Goal: Task Accomplishment & Management: Manage account settings

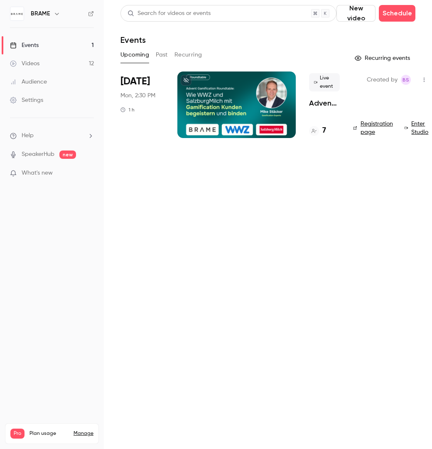
click at [296, 189] on main "Search for videos or events New video Schedule Events Upcoming Past Recurring R…" at bounding box center [268, 224] width 328 height 449
click at [309, 104] on p "Advent Gamification Roundtable: Wie WWZ und SalzburgMilch mit Gamification Kund…" at bounding box center [324, 103] width 31 height 10
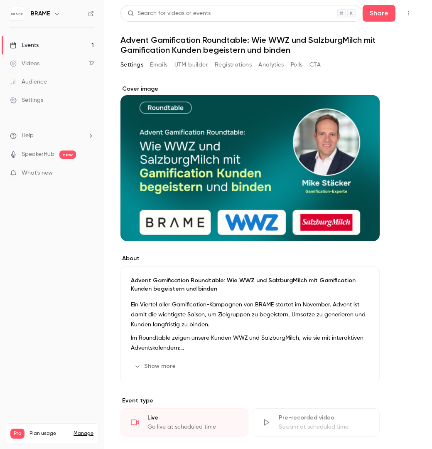
click at [107, 53] on main "Search for videos or events Share Advent Gamification Roundtable: Wie WWZ und S…" at bounding box center [268, 224] width 328 height 449
click at [156, 69] on button "Emails" at bounding box center [158, 64] width 17 height 13
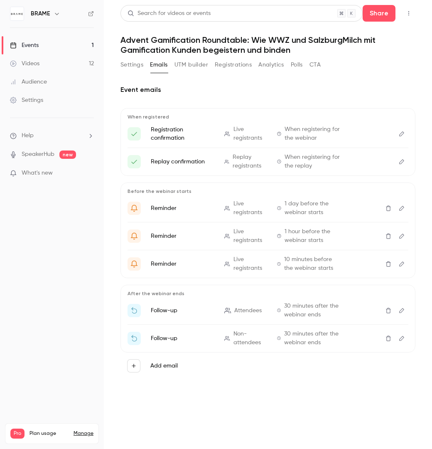
click at [186, 68] on button "UTM builder" at bounding box center [192, 64] width 34 height 13
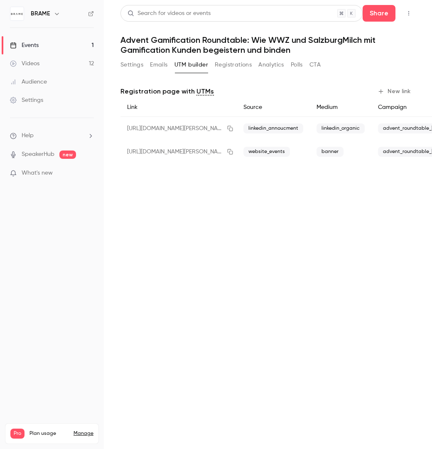
click at [230, 64] on button "Registrations" at bounding box center [233, 64] width 37 height 13
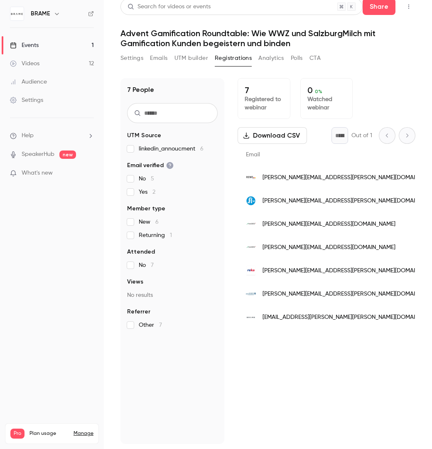
scroll to position [0, 283]
click at [185, 153] on span "linkedin_annoucment 6" at bounding box center [171, 149] width 65 height 8
